Goal: Check status: Check status

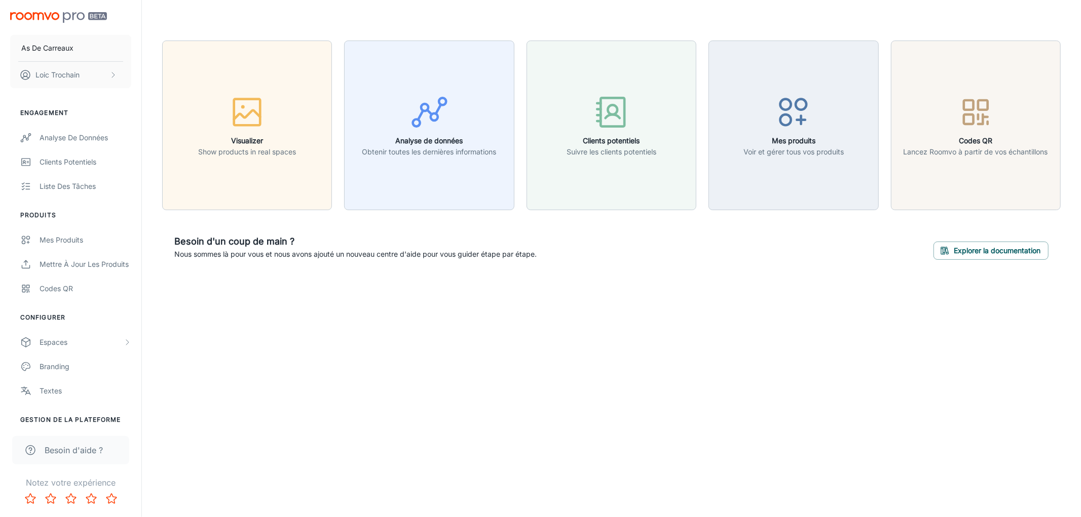
click at [405, 376] on div "As De Carreaux Loic Trochain Engagement Analyse de données Clients potentiels L…" at bounding box center [540, 258] width 1081 height 517
click at [75, 144] on link "Analyse de données" at bounding box center [70, 138] width 141 height 24
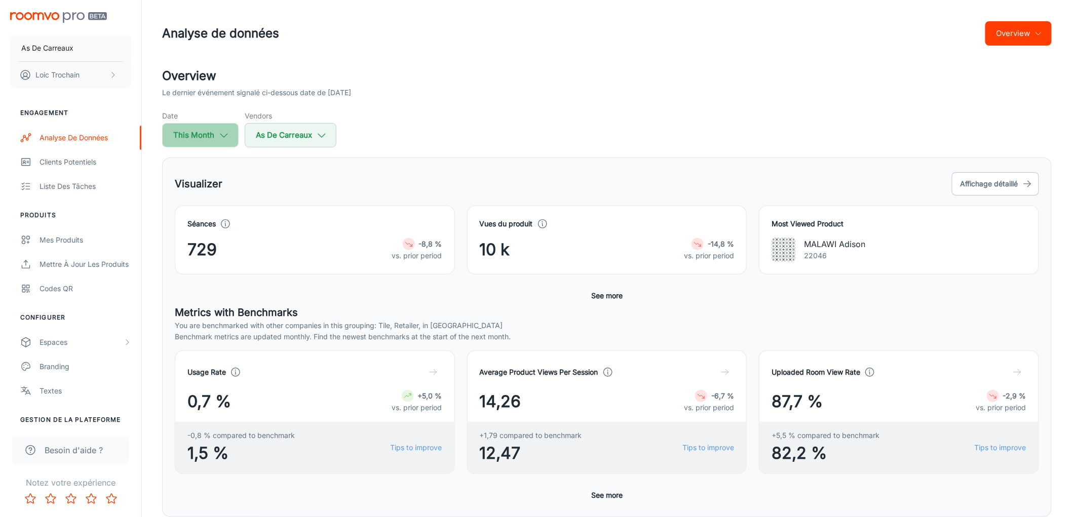
click at [224, 142] on button "This Month" at bounding box center [200, 135] width 77 height 24
select select "7"
select select "2025"
select select "7"
select select "2025"
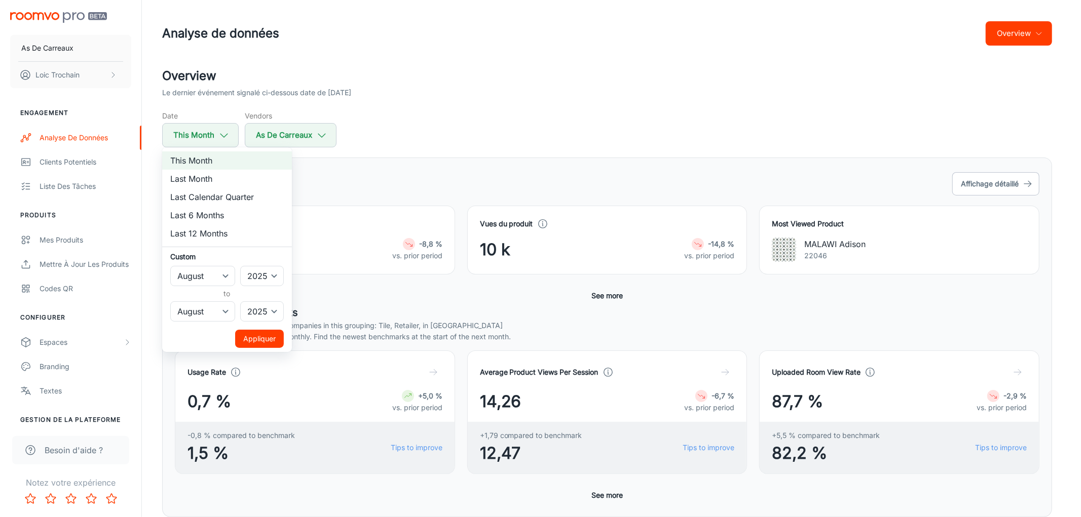
click at [240, 184] on li "Last Month" at bounding box center [227, 179] width 130 height 18
select select "6"
click at [259, 338] on button "Appliquer" at bounding box center [259, 339] width 49 height 18
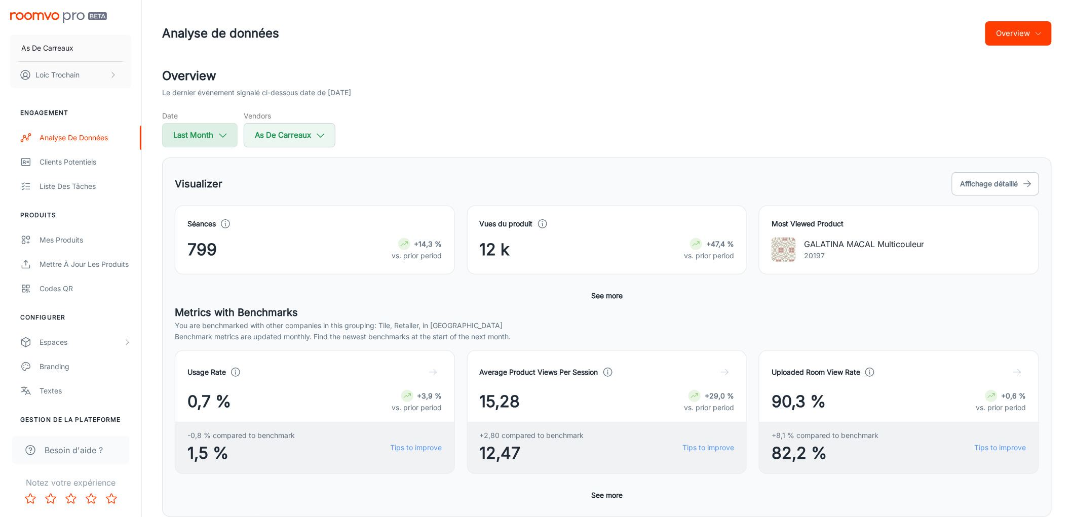
click at [208, 134] on button "Last Month" at bounding box center [199, 135] width 75 height 24
select select "6"
select select "2025"
select select "6"
select select "2025"
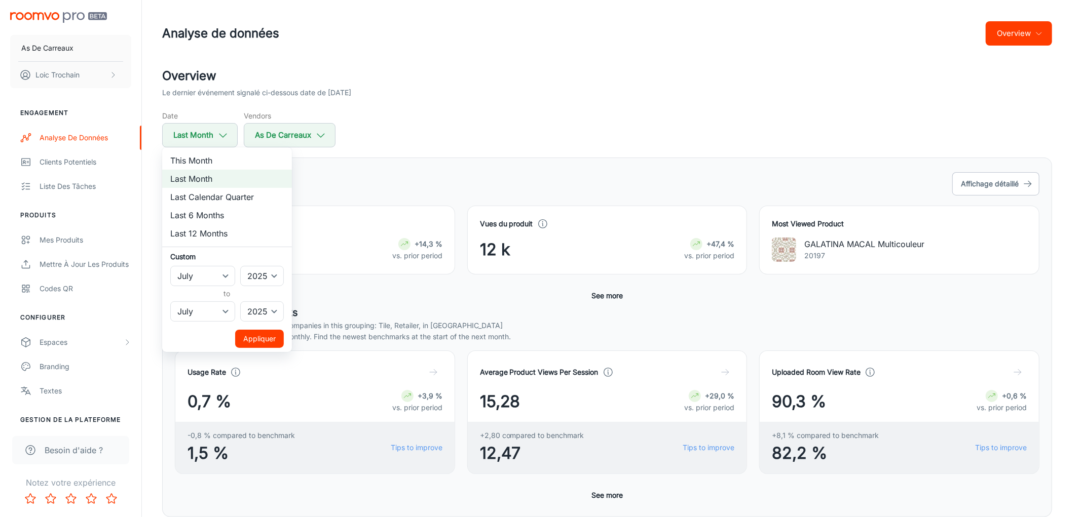
click at [235, 201] on li "Last Calendar Quarter" at bounding box center [227, 197] width 130 height 18
select select "3"
select select "5"
click at [257, 342] on button "Appliquer" at bounding box center [259, 339] width 49 height 18
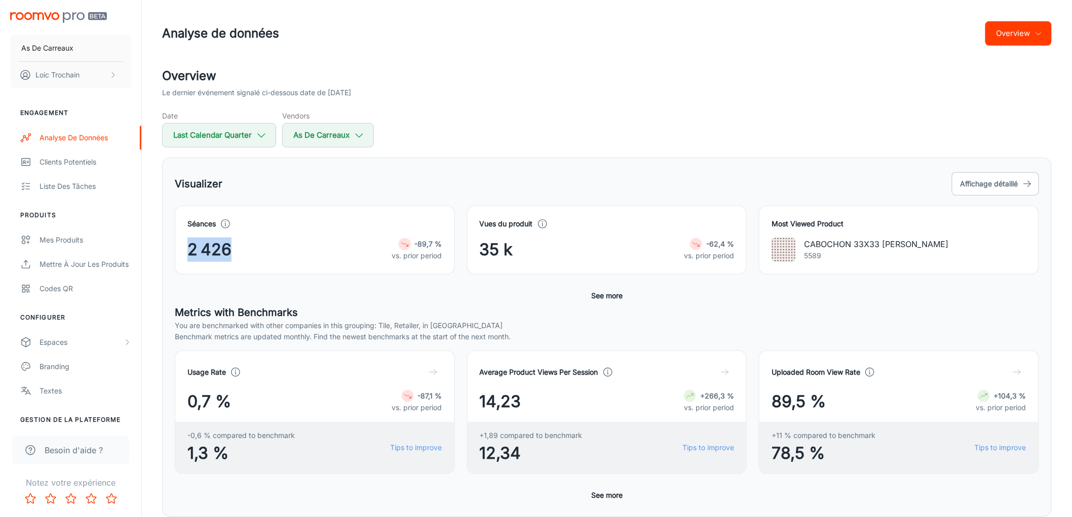
drag, startPoint x: 276, startPoint y: 256, endPoint x: 159, endPoint y: 259, distance: 117.1
click at [159, 259] on div "Overview Le dernier événement signalé ci-dessous date de [DATE] Date Last Calen…" at bounding box center [607, 478] width 914 height 823
click at [225, 137] on button "Last Calendar Quarter" at bounding box center [219, 135] width 114 height 24
select select "3"
select select "2025"
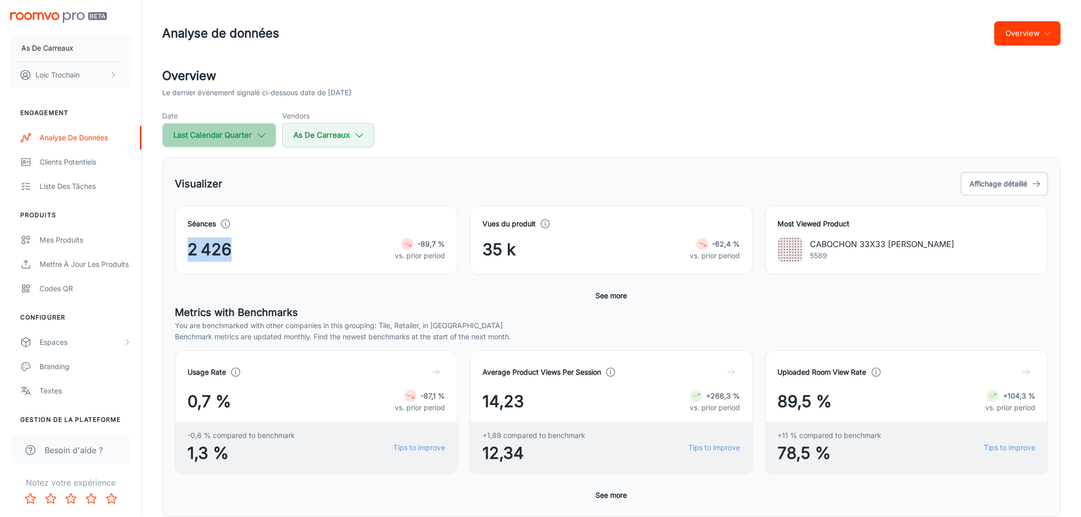
select select "5"
select select "2025"
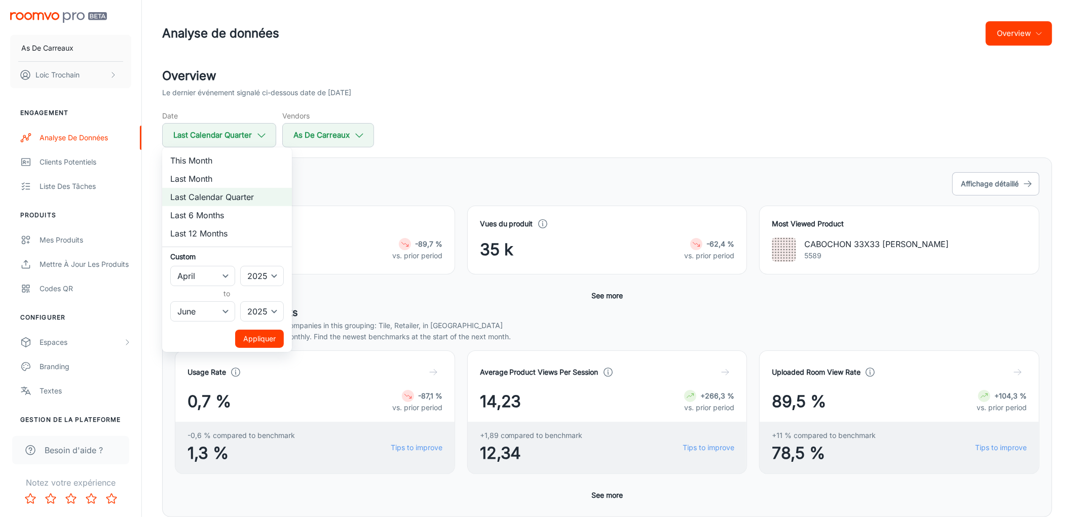
click at [249, 185] on li "Last Month" at bounding box center [227, 179] width 130 height 18
select select "6"
click at [263, 340] on button "Appliquer" at bounding box center [259, 339] width 49 height 18
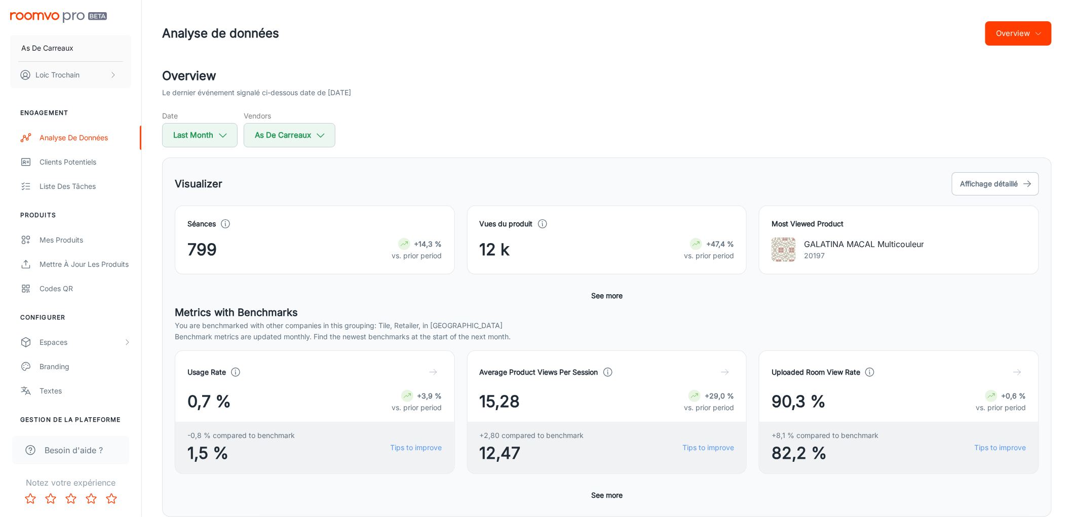
drag, startPoint x: 284, startPoint y: 259, endPoint x: 171, endPoint y: 245, distance: 114.4
click at [171, 245] on div "Séances 799 +14,3 % vs. prior period" at bounding box center [309, 234] width 292 height 81
click at [282, 241] on div "799 +14,3 % vs. prior period" at bounding box center [314, 250] width 255 height 24
